Goal: Book appointment/travel/reservation

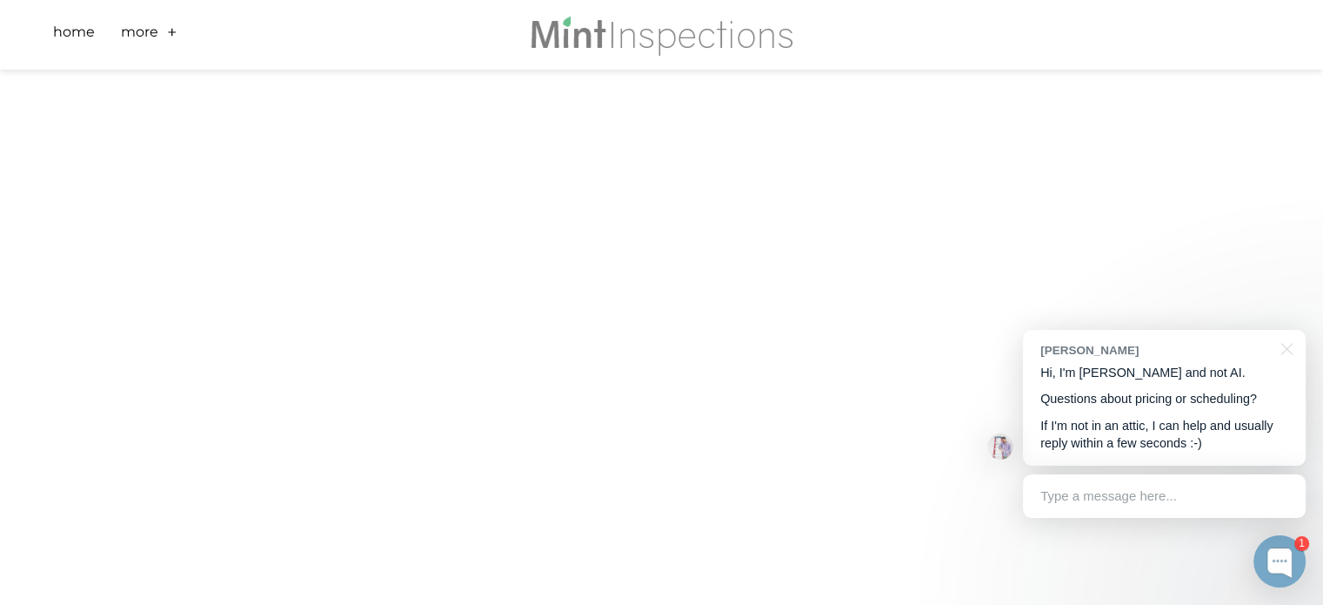
scroll to position [435, 0]
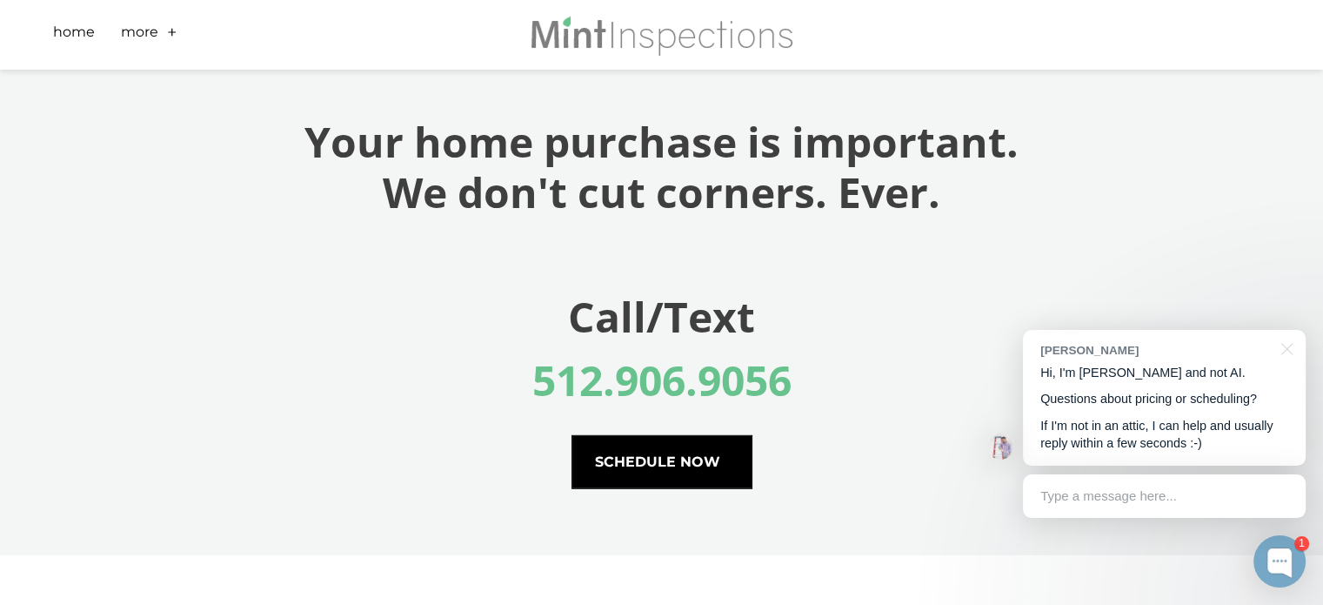
scroll to position [4947, 0]
click at [630, 474] on span "schedule now" at bounding box center [661, 461] width 179 height 52
